Goal: Check status: Check status

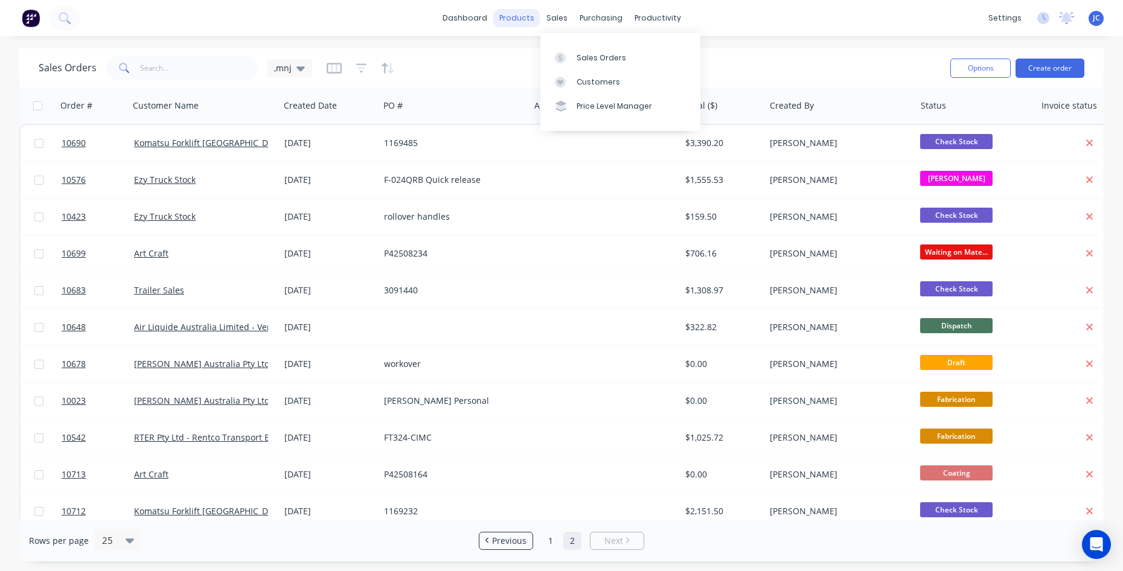
drag, startPoint x: 563, startPoint y: 19, endPoint x: 518, endPoint y: 19, distance: 44.7
click at [563, 19] on div "sales" at bounding box center [556, 18] width 33 height 18
click at [151, 68] on input "text" at bounding box center [199, 68] width 118 height 24
type input "107453"
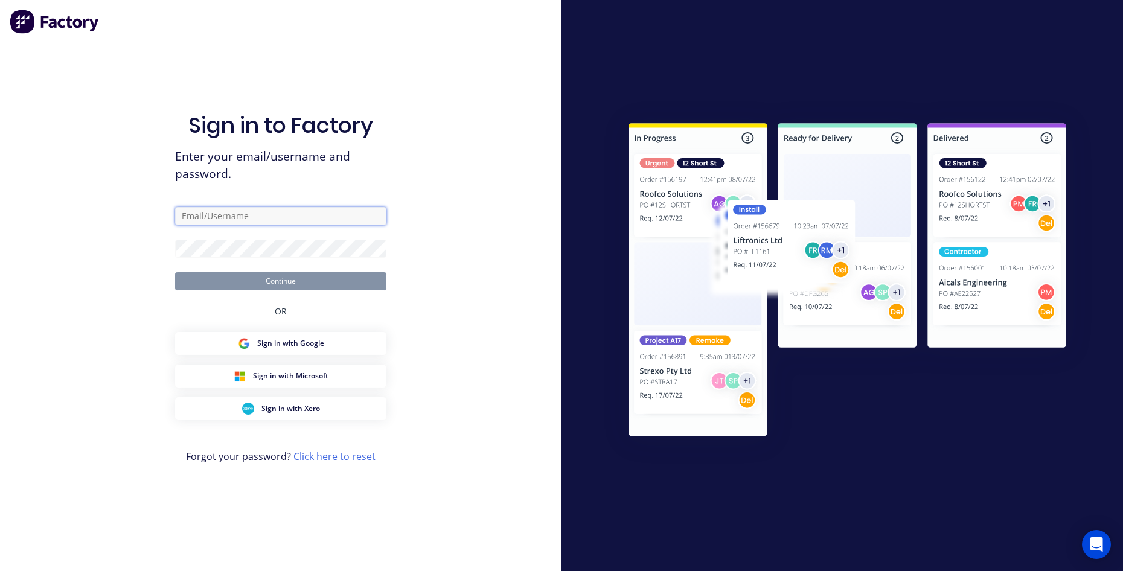
type input "sales@ezytruckparts.com.au"
click at [302, 283] on button "Continue" at bounding box center [280, 281] width 211 height 18
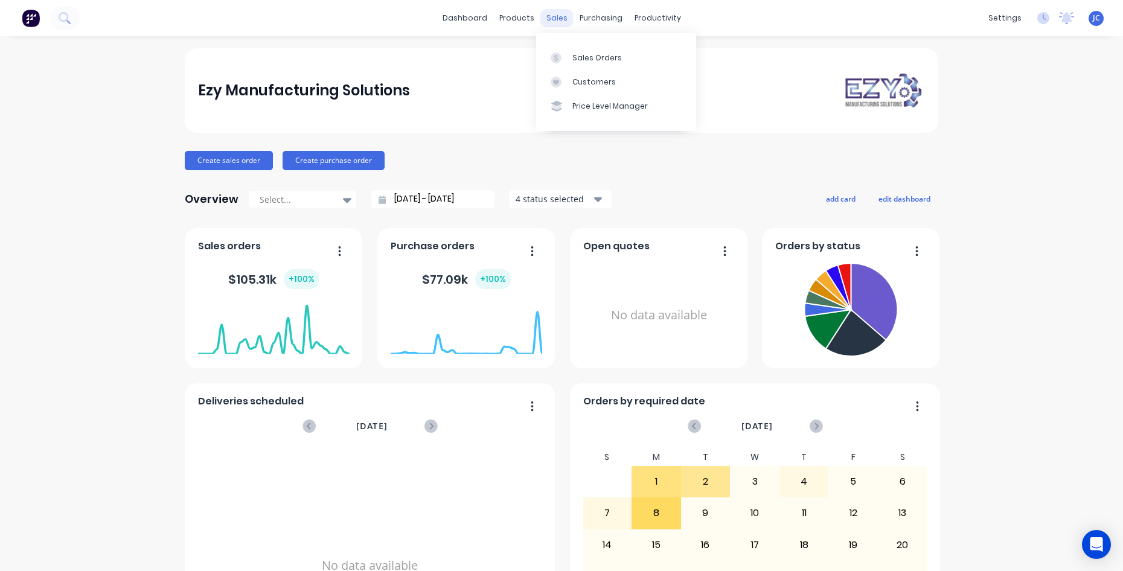
click at [541, 12] on div "sales" at bounding box center [556, 18] width 33 height 18
click at [576, 51] on link "Sales Orders" at bounding box center [616, 57] width 160 height 24
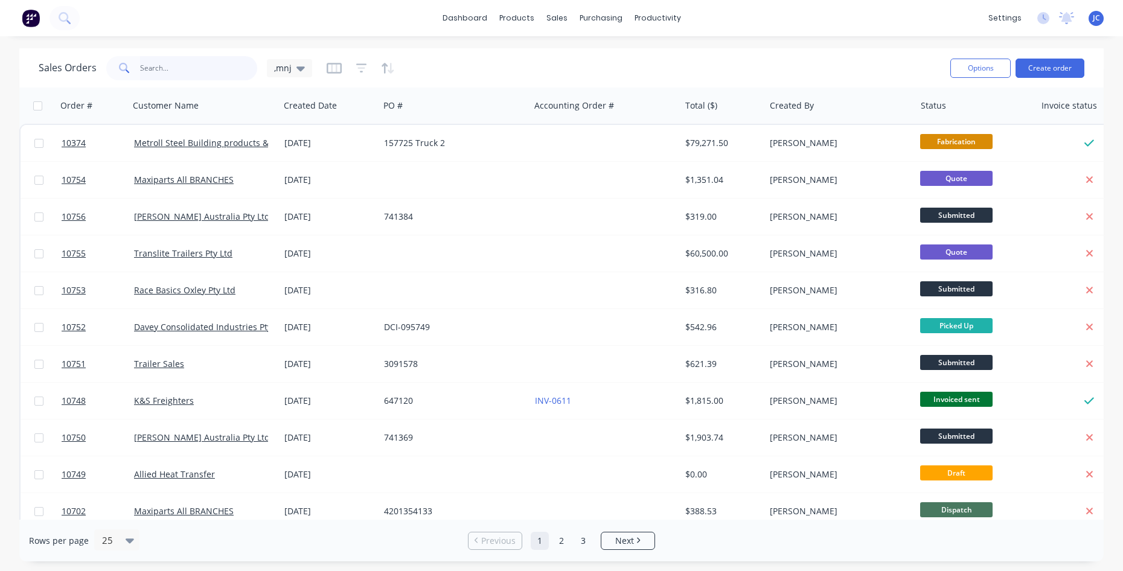
click at [179, 66] on input "text" at bounding box center [199, 68] width 118 height 24
type input "10745"
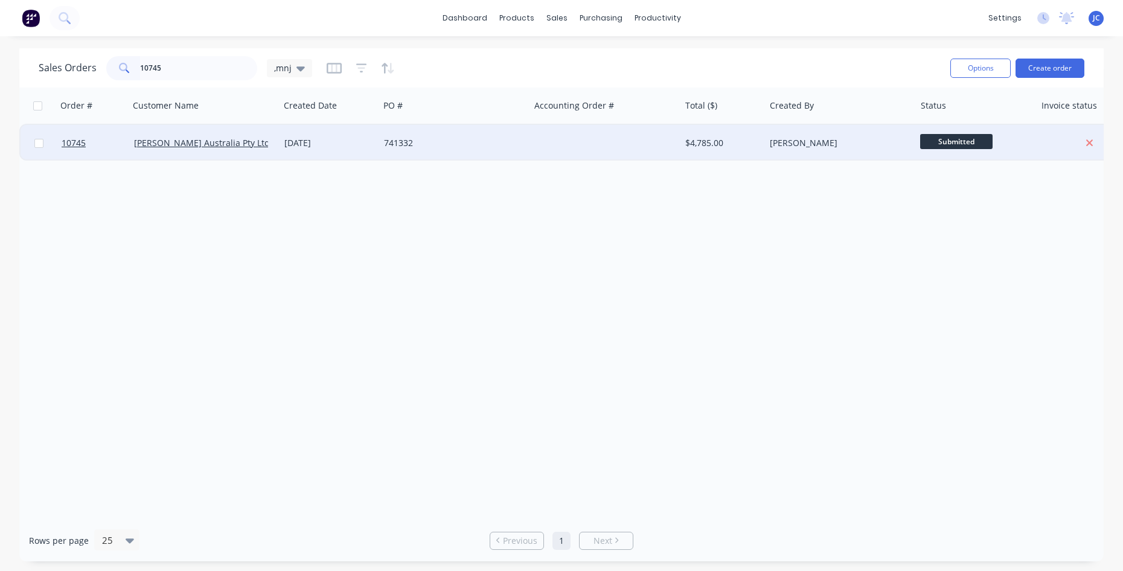
click at [177, 151] on div "[PERSON_NAME] Australia Pty Ltd" at bounding box center [204, 143] width 150 height 36
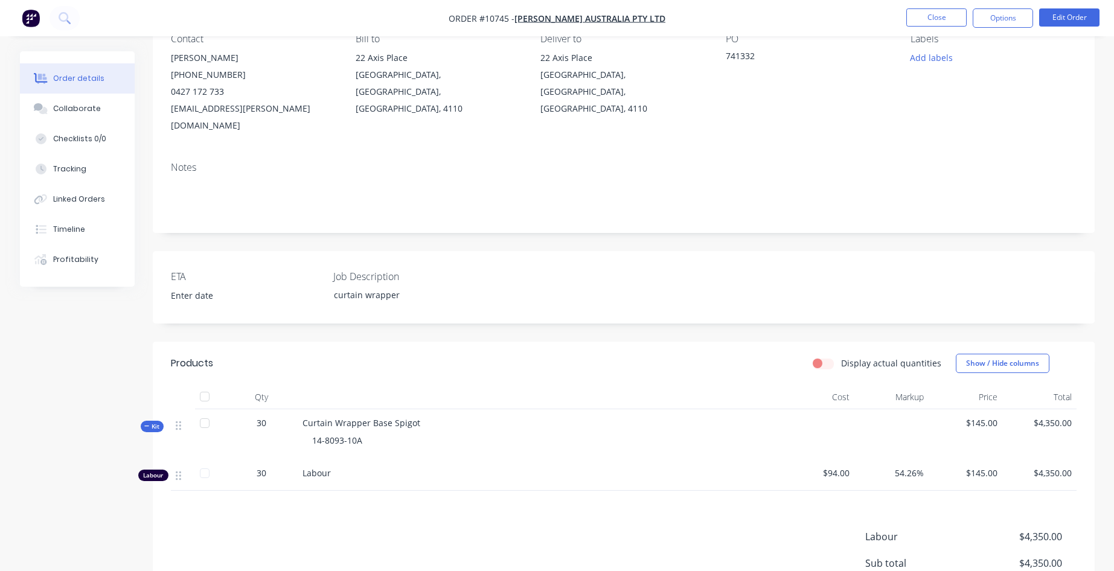
scroll to position [115, 0]
click at [85, 200] on div "Linked Orders" at bounding box center [79, 199] width 52 height 11
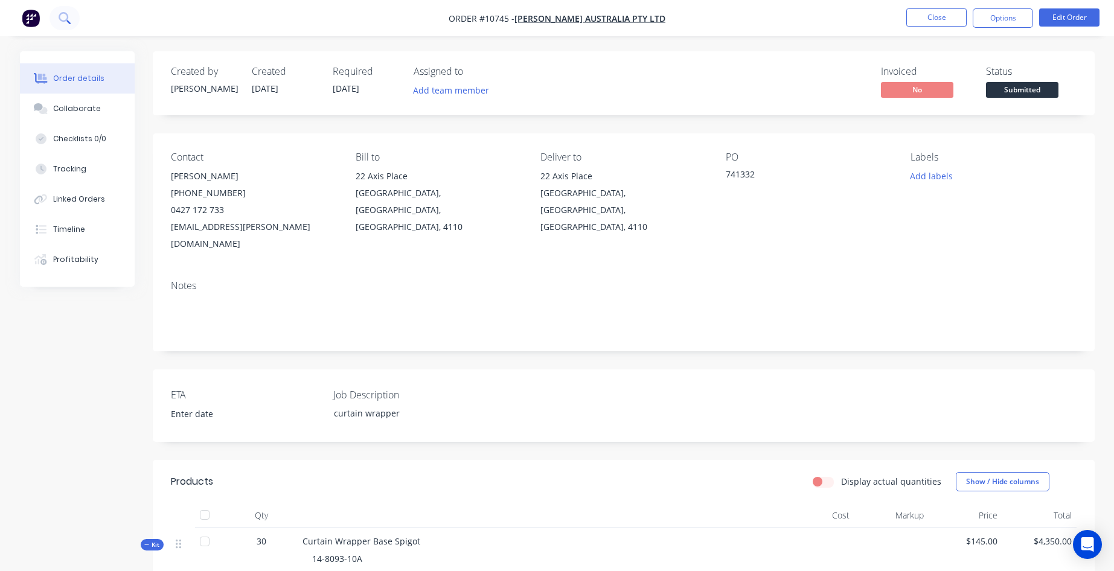
click at [62, 20] on icon at bounding box center [64, 17] width 10 height 10
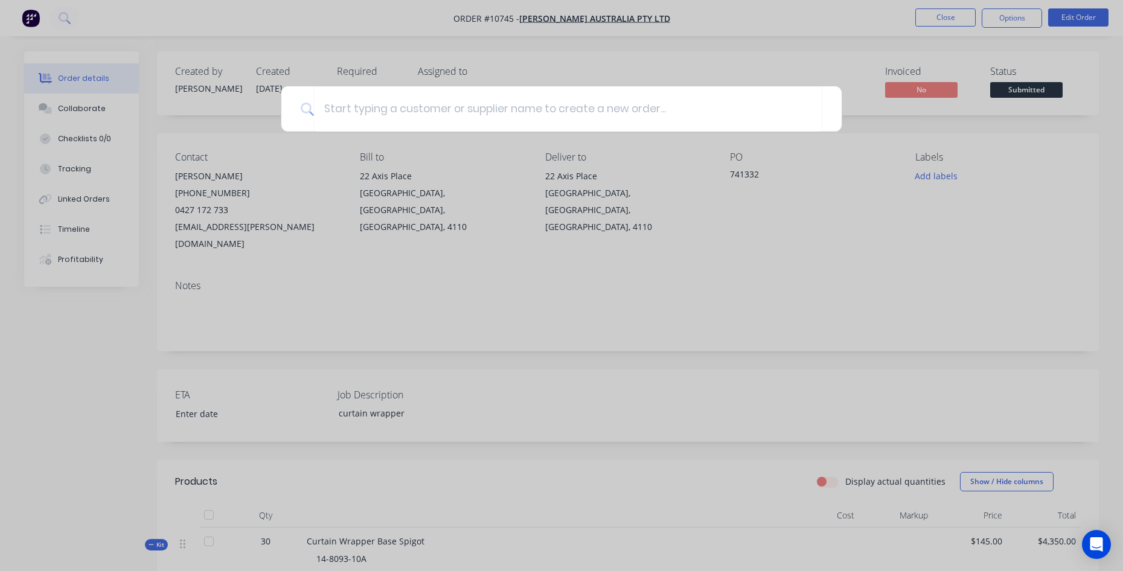
click at [706, 430] on div at bounding box center [561, 285] width 1123 height 571
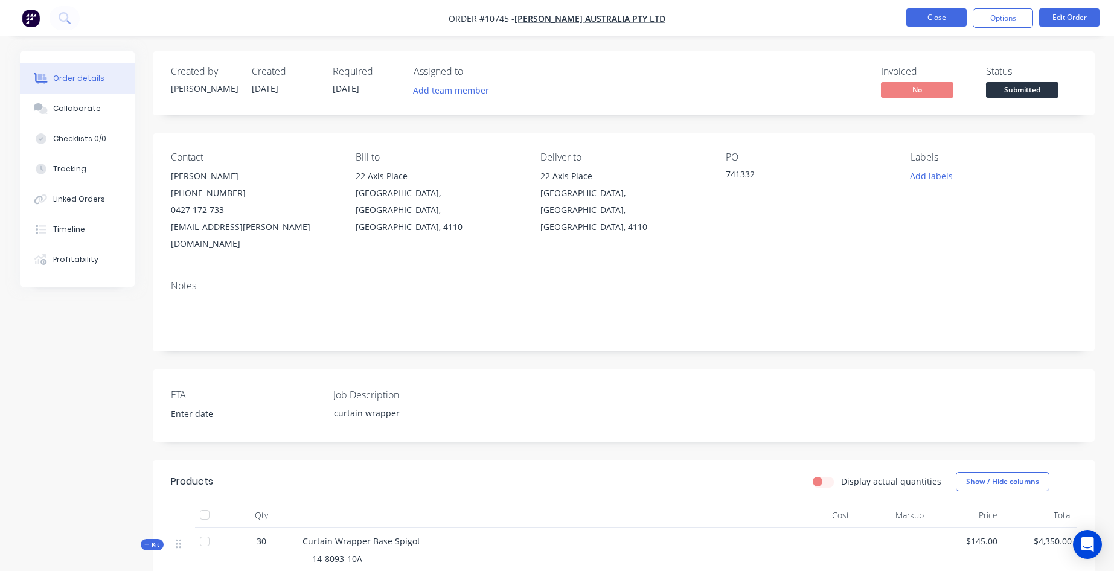
click at [939, 20] on button "Close" at bounding box center [936, 17] width 60 height 18
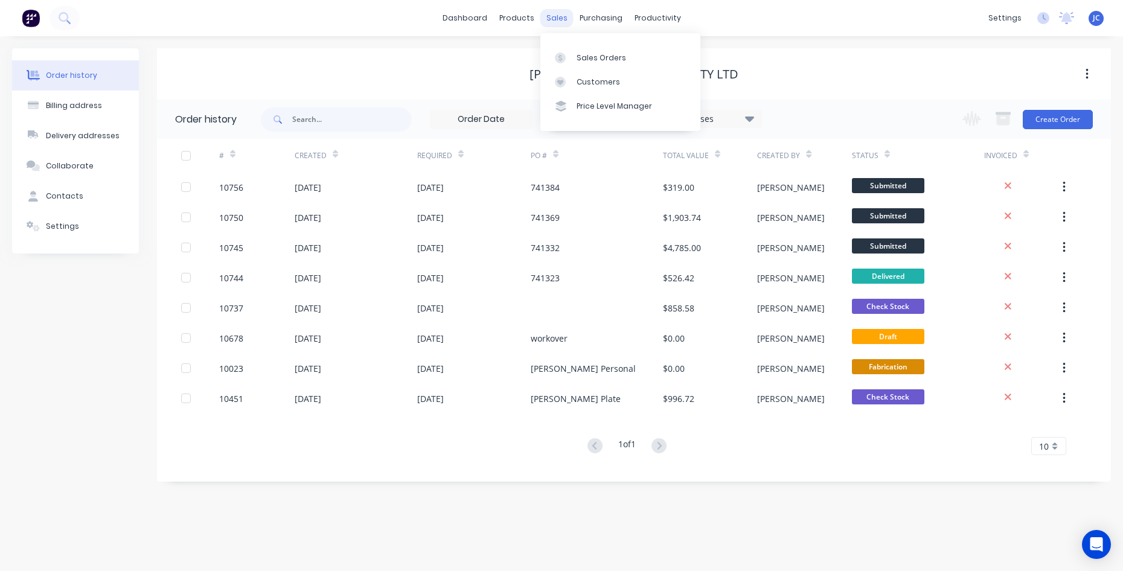
click at [554, 21] on div "sales" at bounding box center [556, 18] width 33 height 18
click at [589, 59] on div "Sales Orders" at bounding box center [600, 58] width 49 height 11
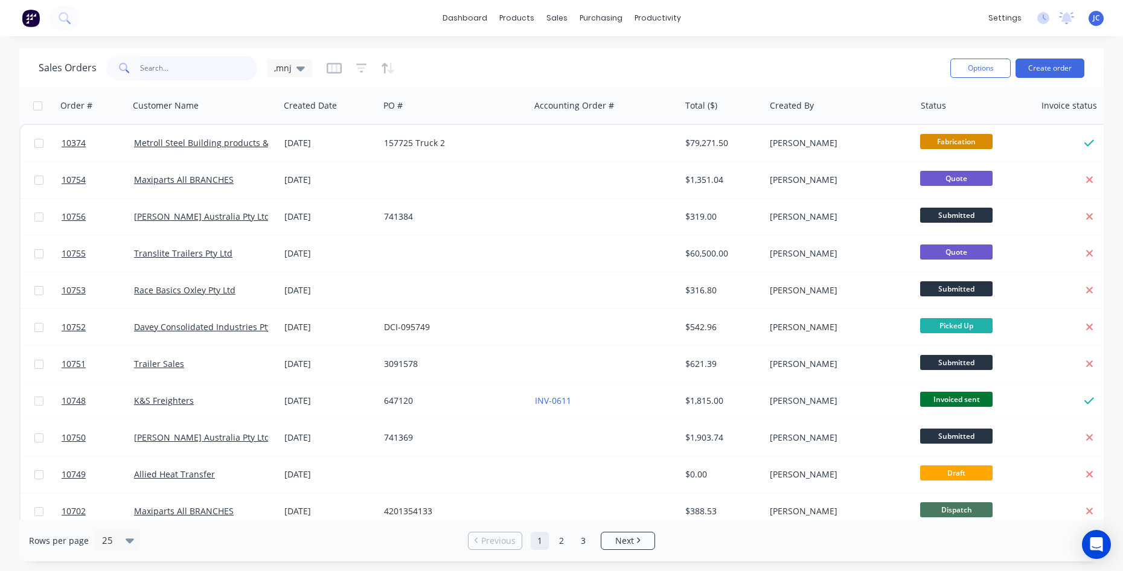
click at [185, 72] on input "text" at bounding box center [199, 68] width 118 height 24
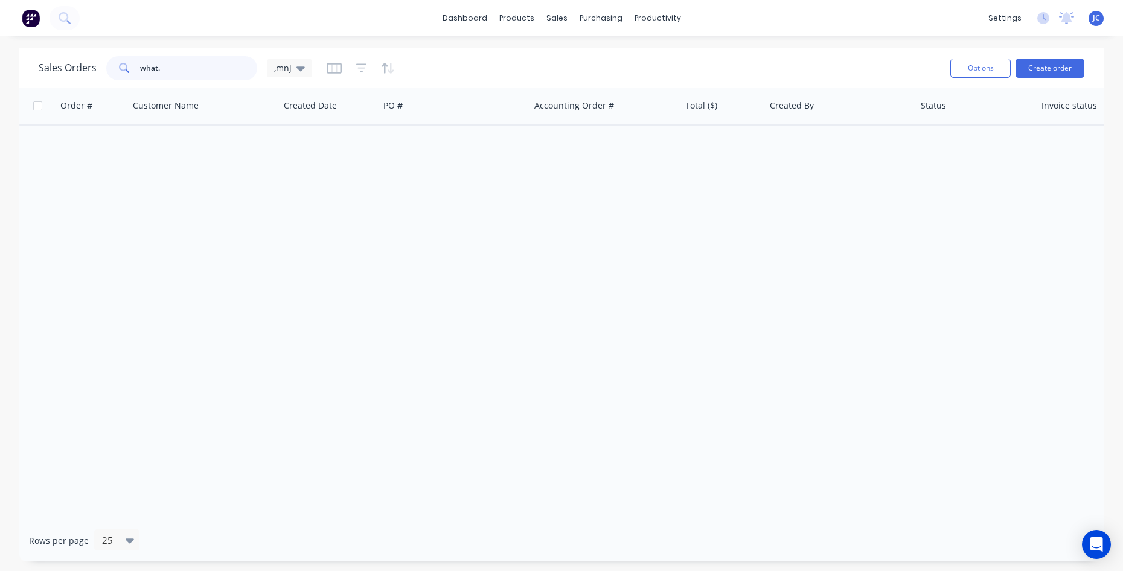
click at [167, 68] on input "what." at bounding box center [199, 68] width 118 height 24
type input "what"
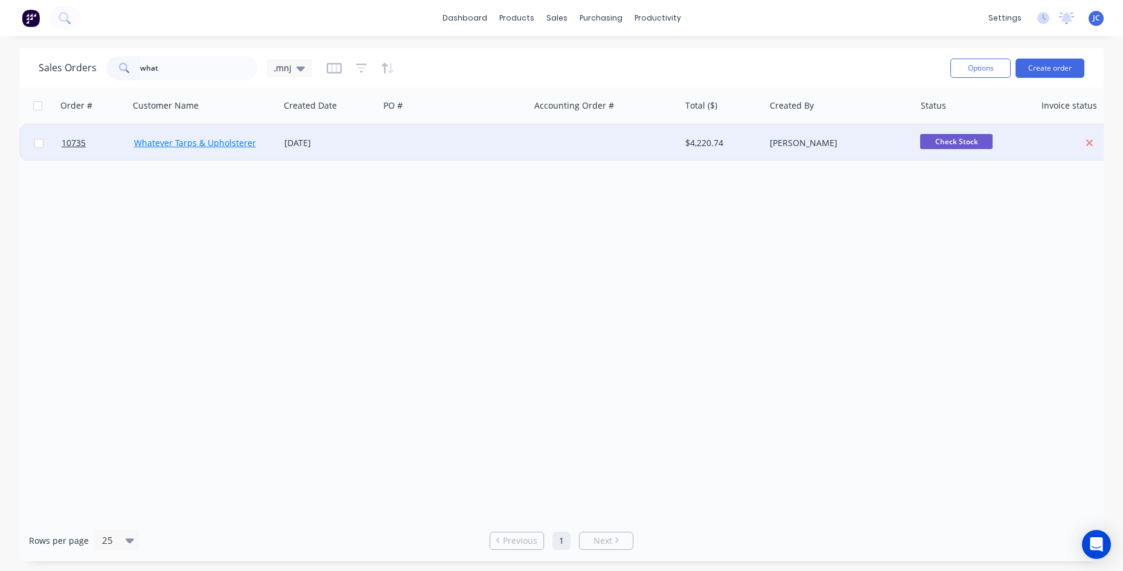
click at [203, 146] on link "Whatever Tarps & Upholsterer" at bounding box center [195, 142] width 122 height 11
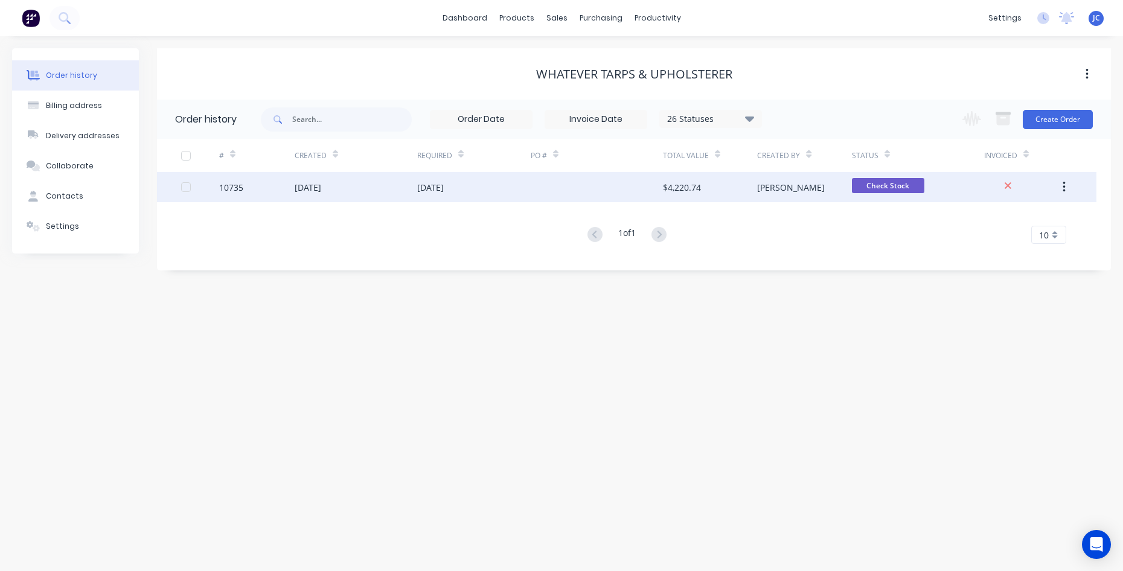
click at [413, 192] on div "[DATE]" at bounding box center [356, 187] width 123 height 30
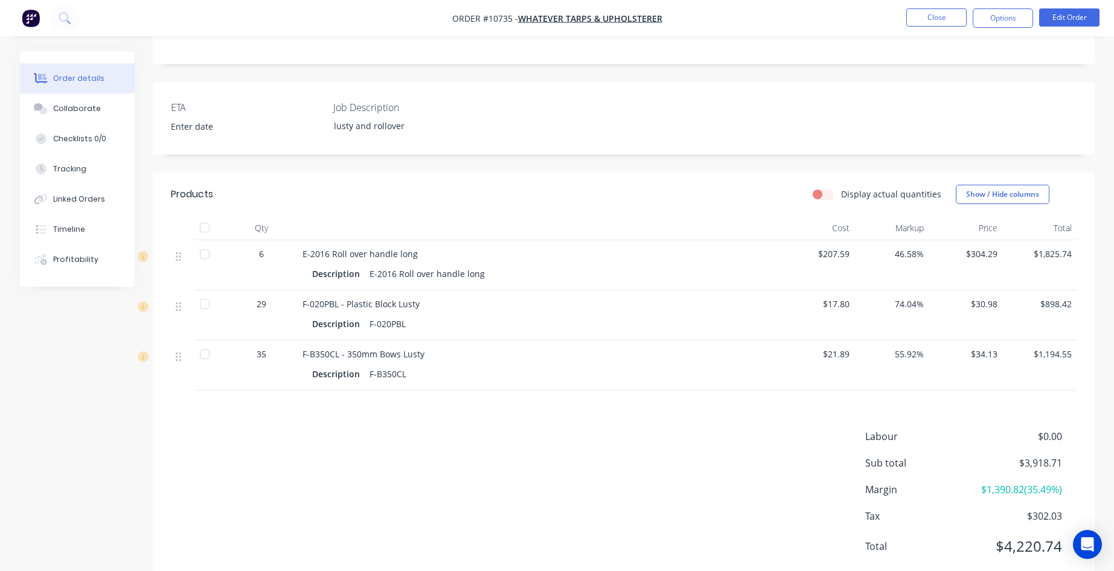
scroll to position [276, 0]
